Goal: Task Accomplishment & Management: Manage account settings

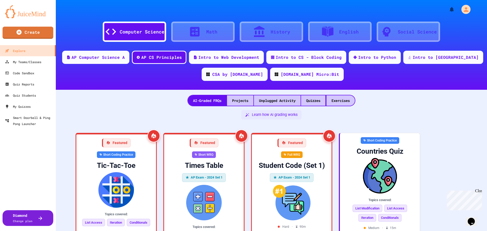
click at [151, 31] on div "Computer Science" at bounding box center [142, 31] width 45 height 7
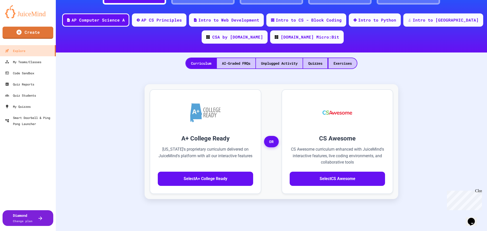
scroll to position [51, 0]
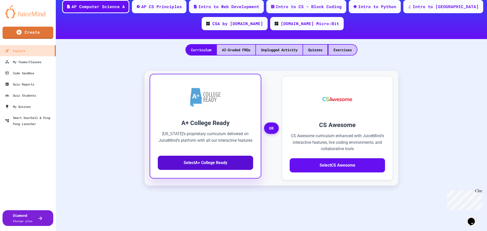
click at [194, 165] on button "Select A+ College Ready" at bounding box center [205, 163] width 95 height 14
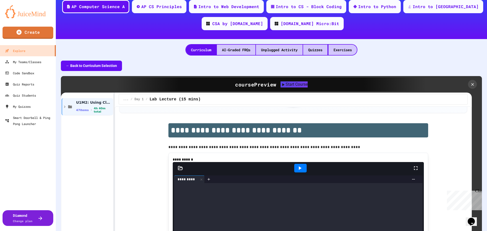
scroll to position [51, 0]
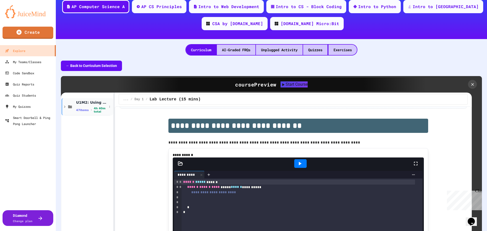
click at [64, 106] on icon at bounding box center [64, 106] width 5 height 5
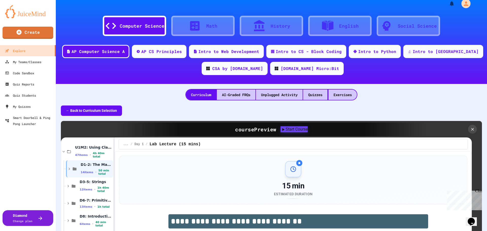
scroll to position [4, 0]
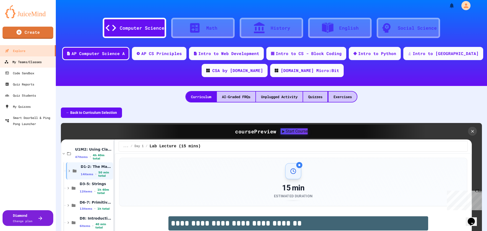
click at [26, 62] on div "My Teams/Classes" at bounding box center [22, 62] width 37 height 6
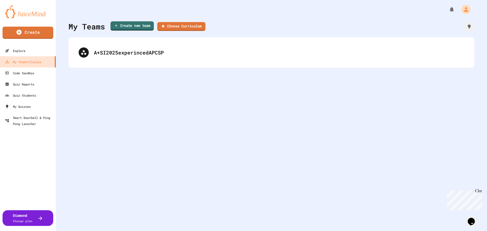
click at [132, 27] on link "Create new team" at bounding box center [132, 25] width 43 height 9
